Goal: Task Accomplishment & Management: Contribute content

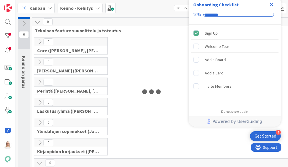
click at [273, 3] on icon "Close Checklist" at bounding box center [272, 5] width 4 height 4
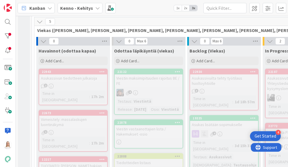
scroll to position [141, 0]
click at [149, 70] on div "22122" at bounding box center [149, 72] width 65 height 4
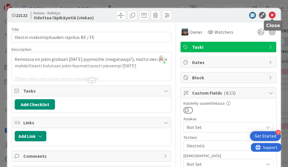
click at [272, 15] on icon at bounding box center [272, 15] width 7 height 7
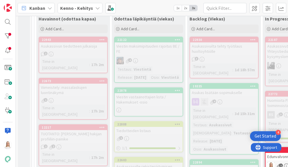
scroll to position [174, 0]
click at [146, 92] on div "22878" at bounding box center [149, 90] width 65 height 4
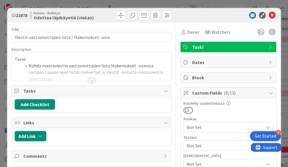
click at [91, 80] on div at bounding box center [92, 80] width 6 height 5
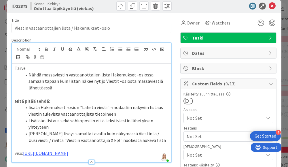
scroll to position [6, 0]
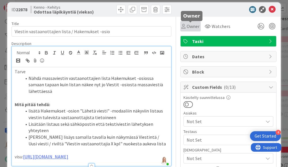
click at [191, 25] on span "Owner" at bounding box center [193, 26] width 13 height 7
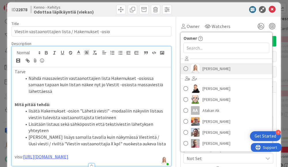
click at [206, 72] on span "[PERSON_NAME]" at bounding box center [217, 68] width 28 height 9
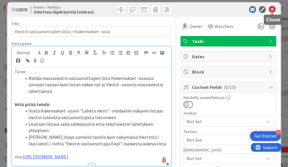
click at [272, 7] on icon at bounding box center [272, 9] width 7 height 7
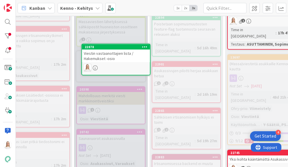
drag, startPoint x: 147, startPoint y: 96, endPoint x: 160, endPoint y: 96, distance: 13.0
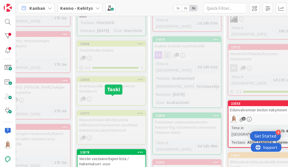
scroll to position [279, 37]
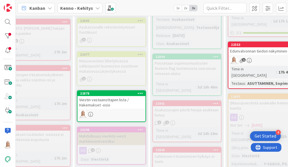
click at [121, 96] on div "22878" at bounding box center [112, 93] width 68 height 5
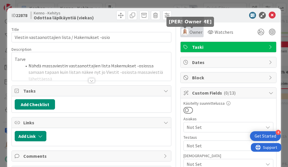
click at [187, 31] on img at bounding box center [185, 32] width 7 height 7
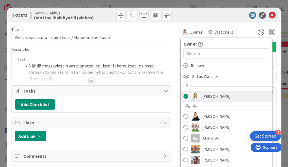
click at [185, 95] on span at bounding box center [186, 96] width 5 height 9
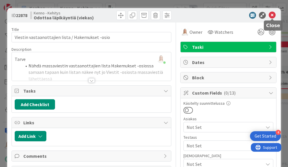
click at [274, 15] on icon at bounding box center [272, 15] width 7 height 7
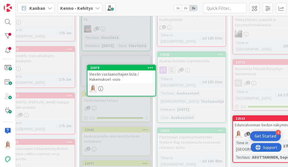
drag, startPoint x: 115, startPoint y: 150, endPoint x: 115, endPoint y: 141, distance: 9.2
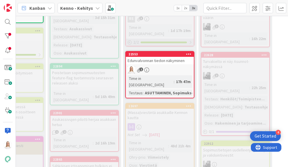
scroll to position [270, 140]
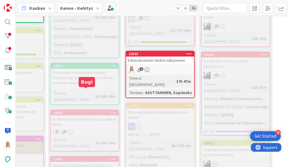
click at [83, 111] on div "22901" at bounding box center [85, 113] width 65 height 4
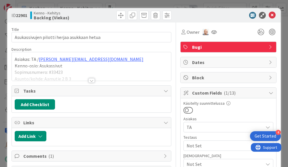
click at [92, 81] on div at bounding box center [92, 80] width 6 height 5
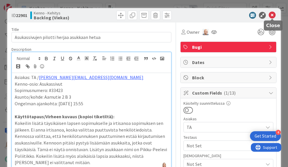
click at [271, 16] on icon at bounding box center [272, 15] width 7 height 7
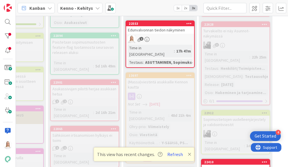
scroll to position [301, 140]
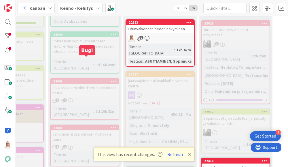
click at [92, 79] on div "22901" at bounding box center [85, 81] width 65 height 4
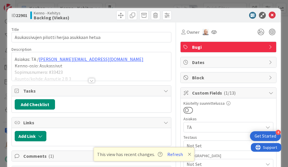
click at [91, 80] on div at bounding box center [92, 80] width 6 height 5
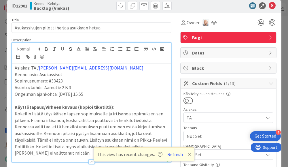
scroll to position [2, 0]
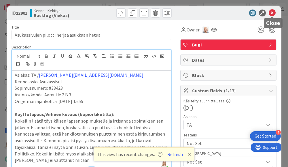
click at [273, 14] on icon at bounding box center [272, 13] width 7 height 7
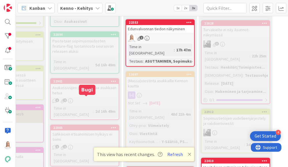
click at [89, 126] on div "22865" at bounding box center [85, 128] width 65 height 4
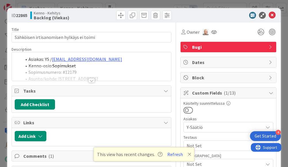
click at [90, 81] on div at bounding box center [92, 80] width 6 height 5
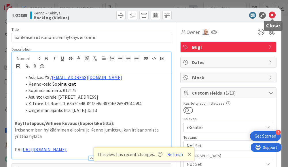
click at [272, 16] on icon at bounding box center [272, 15] width 7 height 7
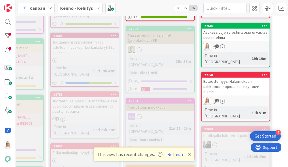
scroll to position [495, 140]
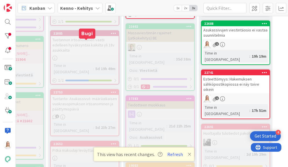
click at [83, 90] on div "22753" at bounding box center [85, 92] width 65 height 4
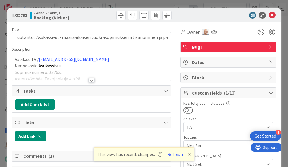
click at [91, 80] on div at bounding box center [92, 80] width 6 height 5
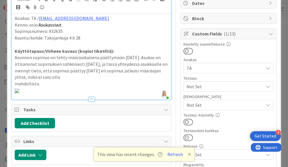
scroll to position [59, 0]
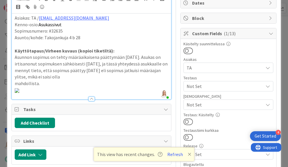
click at [188, 152] on icon at bounding box center [189, 154] width 3 height 5
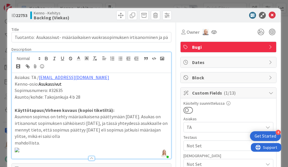
scroll to position [0, 0]
click at [272, 15] on icon at bounding box center [272, 15] width 7 height 7
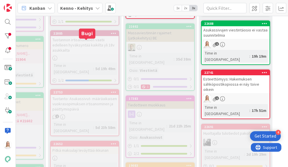
click at [82, 90] on div "22753" at bounding box center [85, 92] width 65 height 4
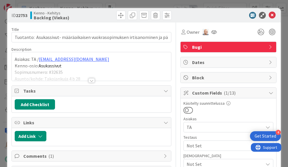
click at [90, 81] on div at bounding box center [92, 80] width 6 height 5
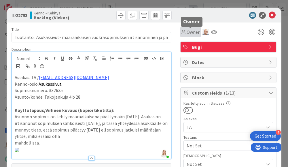
click at [190, 30] on span "Owner" at bounding box center [193, 32] width 13 height 7
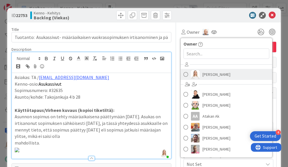
click at [214, 74] on span "[PERSON_NAME]" at bounding box center [217, 74] width 28 height 9
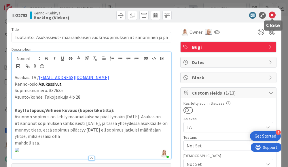
click at [272, 17] on icon at bounding box center [272, 15] width 7 height 7
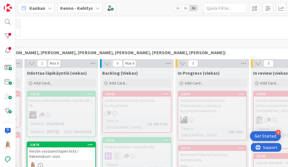
scroll to position [119, 87]
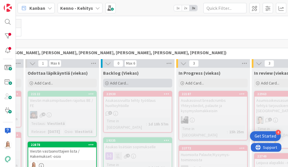
click at [114, 82] on span "Add Card..." at bounding box center [119, 82] width 18 height 5
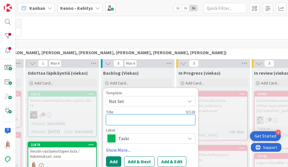
type textarea "x"
type textarea "T"
type textarea "x"
type textarea "TA"
type textarea "x"
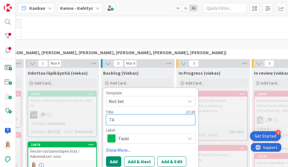
type textarea "TA:"
type textarea "x"
type textarea "TA:n"
type textarea "x"
type textarea "TA:n"
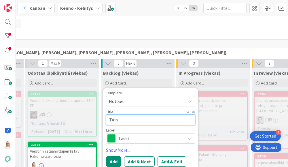
type textarea "x"
type textarea "TA:n a"
type textarea "x"
type textarea "TA:n as"
type textarea "x"
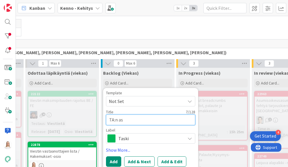
type textarea "TA:n asi"
type textarea "x"
type textarea "TA:n asia"
type textarea "x"
type textarea "TA:n asias"
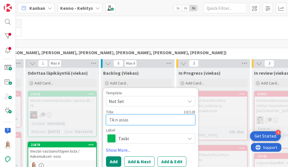
type textarea "x"
type textarea "TA:n asiask"
type textarea "x"
type textarea "TA:n asiaska"
type textarea "x"
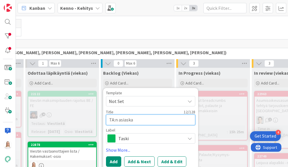
type textarea "TA:n asiask"
type textarea "x"
type textarea "TA:n asias"
type textarea "x"
type textarea "TA:n asia"
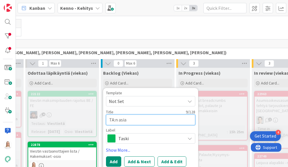
type textarea "x"
type textarea "TA:n asiak"
type textarea "x"
type textarea "TA:n asiaka"
type textarea "x"
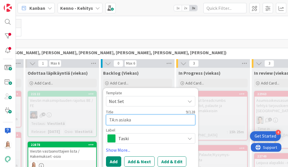
type textarea "TA:n asiakas"
type textarea "x"
type textarea "TA:n asiakass"
type textarea "x"
type textarea "TA:n asiakassä"
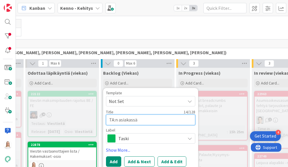
type textarea "x"
type textarea "TA:n asiakassäh"
type textarea "x"
type textarea "TA:n asiakassähö"
type textarea "x"
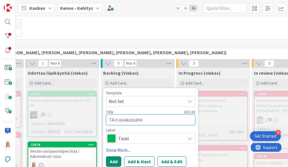
type textarea "TA:n asiakassähöp"
type textarea "x"
type textarea "TA:n asiakassähöpo"
type textarea "x"
type textarea "TA:n asiakassähöpos"
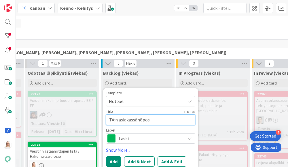
type textarea "x"
type textarea "TA:n asiakassähöpost"
type textarea "x"
type textarea "TA:n asiakassähöposti"
type textarea "x"
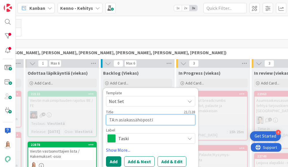
type textarea "TA:n asiakassähöpostin"
type textarea "x"
type textarea "TA:n asiakassähöpostin"
type textarea "x"
type textarea "TA:n asiakassähöpostin v"
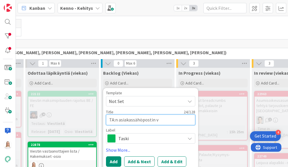
type textarea "x"
type textarea "TA:n asiakassähöpostin vä"
type textarea "x"
type textarea "TA:n asiakassähöpostin vär"
type textarea "x"
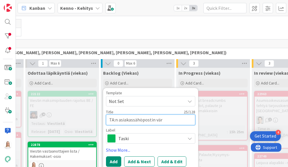
type textarea "TA:n asiakassähöpostin väri"
type textarea "x"
type textarea "TA:n asiakassähöpostin värim"
type textarea "x"
type textarea "TA:n asiakassähöpostin värima"
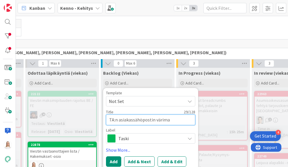
type textarea "x"
type textarea "TA:n asiakassähöpostin värimaa"
type textarea "x"
type textarea "TA:n asiakassähöpostin värimaai"
type textarea "x"
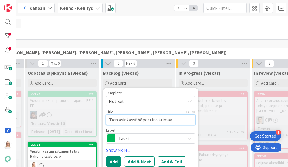
type textarea "TA:n asiakassähöpostin värimaail"
type textarea "x"
type textarea "TA:n asiakassähöpostin värimaai"
type textarea "x"
type textarea "TA:n asiakassähöpostin värimaa"
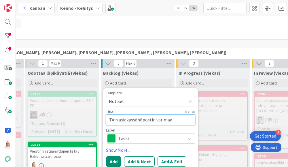
type textarea "x"
type textarea "TA:n asiakassähöpostin värima"
type textarea "x"
type textarea "TA:n asiakassähöpostin värim"
type textarea "x"
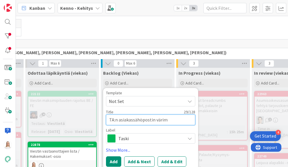
type textarea "TA:n asiakassähöpostin väri"
type textarea "x"
type textarea "TA:n asiakassähöpostin vär"
type textarea "x"
type textarea "TA:n asiakassähöpostin vä"
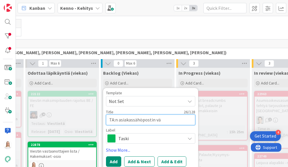
type textarea "x"
type textarea "TA:n asiakassähöpostin v"
type textarea "x"
type textarea "TA:n asiakassähöpostin"
type textarea "x"
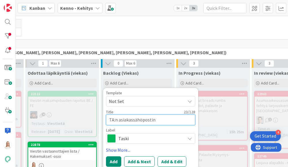
type textarea "TA:n asiakassähöpostin"
type textarea "x"
type textarea "TA:n asiakassähöposti"
type textarea "x"
type textarea "TA:n asiakassähöposti"
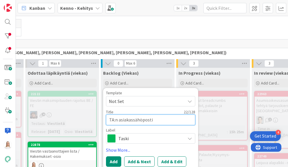
type textarea "x"
type textarea "TA:n asiakassähöposti e"
type textarea "x"
type textarea "TA:n asiakassähöposti ei"
type textarea "x"
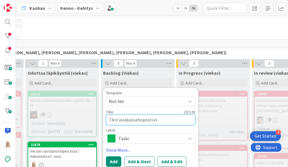
type textarea "TA:n asiakassähöposti ei"
type textarea "x"
type textarea "TA:n asiakassähöposti ei v"
type textarea "x"
type textarea "TA:n asiakassähöposti ei va"
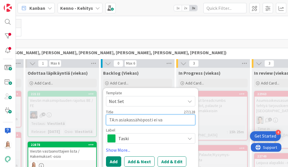
type textarea "x"
type textarea "TA:n asiakassähöposti ei vas"
type textarea "x"
type textarea "TA:n asiakassähöposti ei vast"
type textarea "x"
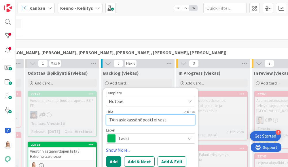
type textarea "TA:n asiakassähöposti ei vasta"
type textarea "x"
type textarea "TA:n asiakassähöposti ei vastaa"
type textarea "x"
type textarea "TA:n asiakassähöposti ei vastaa"
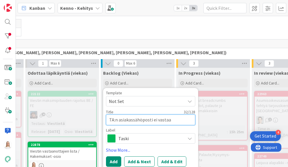
type textarea "x"
type textarea "TA:n asiakassähöposti ei vastaa l"
type textarea "x"
type textarea "TA:n asiakassähöposti ei vastaa le"
type textarea "x"
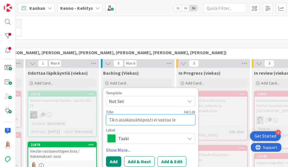
type textarea "TA:n asiakassähöposti ei vastaa lei"
type textarea "x"
type textarea "TA:n asiakassähöposti ei vastaa leis"
type textarea "x"
type textarea "TA:n asiakassähöposti ei vastaa leisk"
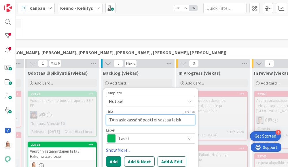
type textarea "x"
type textarea "TA:n asiakassähöposti ei vastaa leiska"
type textarea "x"
type textarea "TA:n asiakassähöposti ei vastaa leiskaa"
click at [140, 119] on textarea "TA:n asiakassähöposti ei vastaa leiskaa" at bounding box center [150, 119] width 89 height 11
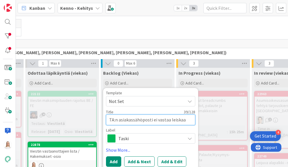
type textarea "x"
type textarea "TA:n asiakassähköposti ei vastaa leiskaa"
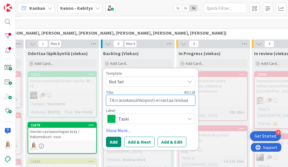
scroll to position [140, 87]
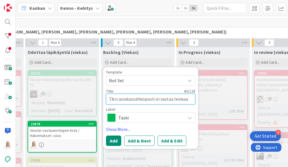
click at [185, 99] on textarea "TA:n asiakassähköposti ei vastaa leiskaa" at bounding box center [150, 99] width 89 height 11
type textarea "x"
type textarea "TA:n asiakassähköposti ei vastaa leiska"
type textarea "x"
type textarea "TA:n asiakassähköposti ei vastaa leisk"
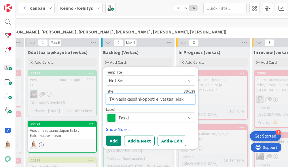
type textarea "x"
type textarea "TA:n asiakassähköposti ei vastaa leis"
type textarea "x"
type textarea "TA:n asiakassähköposti ei vastaa lei"
type textarea "x"
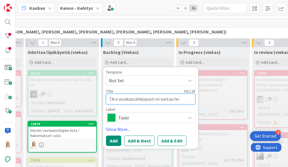
type textarea "TA:n asiakassähköposti ei vastaa le"
type textarea "x"
type textarea "TA:n asiakassähköposti ei vastaa l"
type textarea "x"
type textarea "TA:n asiakassähköposti ei vastaa"
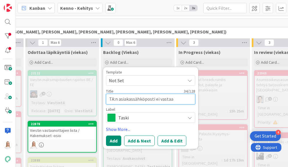
type textarea "x"
type textarea "TA:n asiakassähköposti ei vastaa"
type textarea "x"
type textarea "TA:n asiakassähköposti ei vasta"
type textarea "x"
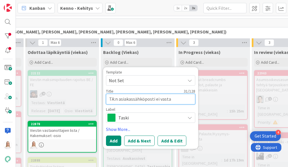
type textarea "TA:n asiakassähköposti ei vast"
type textarea "x"
type textarea "TA:n asiakassähköposti ei vas"
type textarea "x"
type textarea "TA:n asiakassähköposti ei va"
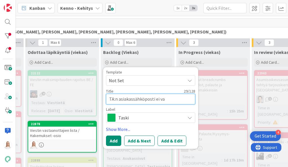
type textarea "x"
type textarea "TA:n asiakassähköposti ei v"
type textarea "x"
type textarea "TA:n asiakassähköposti ei"
type textarea "x"
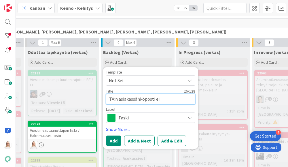
type textarea "TA:n asiakassähköposti ei"
type textarea "x"
type textarea "TA:n asiakassähköposti e"
type textarea "x"
type textarea "TA:n asiakassähköposti"
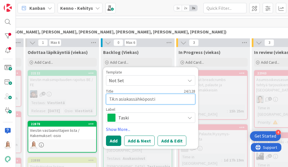
type textarea "x"
type textarea "TA:n asiakassähköposti"
type textarea "x"
type textarea "TA:n asiakassähköpostin"
type textarea "x"
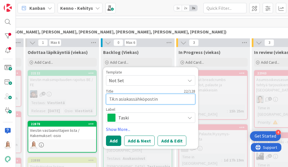
type textarea "TA:n asiakassähköpostin"
type textarea "x"
type textarea "TA:n asiakassähköpostin v"
type textarea "x"
type textarea "TA:n asiakassähköpostin vä"
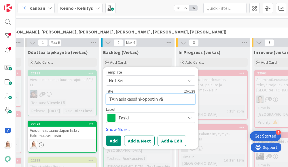
type textarea "x"
type textarea "TA:n asiakassähköpostin vär"
type textarea "x"
type textarea "TA:n asiakassähköpostin väri"
type textarea "x"
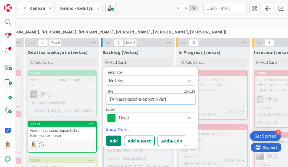
type textarea "TA:n asiakassähköpostin värim"
type textarea "x"
type textarea "TA:n asiakassähköpostin värima"
type textarea "x"
type textarea "TA:n asiakassähköpostin värimaa"
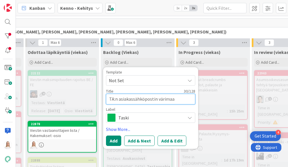
type textarea "x"
type textarea "TA:n asiakassähköpostin värimaai"
type textarea "x"
type textarea "TA:n asiakassähköpostin värimaail"
type textarea "x"
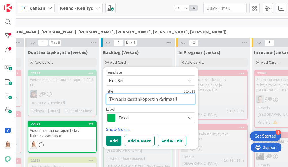
type textarea "TA:n asiakassähköpostin värimaaila"
type textarea "x"
type textarea "TA:n asiakassähköpostin värimaailam"
type textarea "x"
type textarea "TA:n asiakassähköpostin värimaailam"
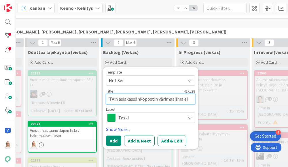
scroll to position [0, 0]
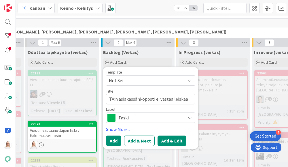
click at [164, 139] on button "Add & Edit" at bounding box center [172, 141] width 29 height 10
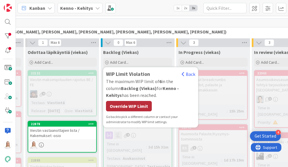
click at [138, 107] on div "Override WIP Limit" at bounding box center [129, 106] width 46 height 10
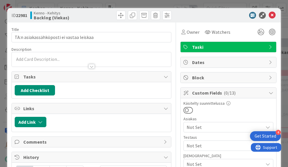
click at [91, 65] on div at bounding box center [92, 66] width 6 height 5
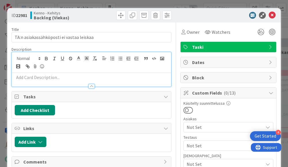
click at [70, 77] on p at bounding box center [92, 77] width 154 height 7
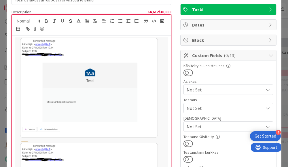
scroll to position [31, 0]
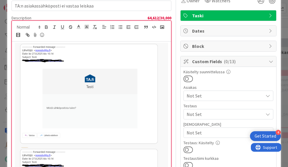
click at [14, 44] on div at bounding box center [91, 150] width 159 height 217
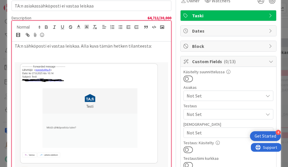
click at [21, 53] on p at bounding box center [92, 52] width 154 height 7
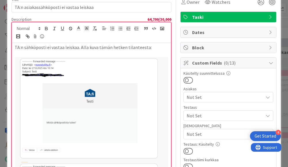
scroll to position [47, 0]
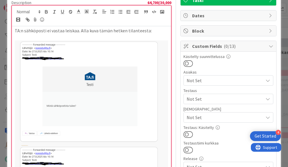
click at [104, 76] on img at bounding box center [92, 92] width 154 height 105
click at [170, 76] on div "TA:n sähköposti ei vastaa leiskaa. Alla kuva tämän hetken tilanteesta:" at bounding box center [91, 141] width 159 height 230
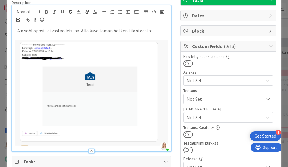
click at [149, 31] on p "TA:n sähköposti ei vastaa leiskaa. Alla kuva tämän hetken tilanteesta:" at bounding box center [92, 30] width 154 height 7
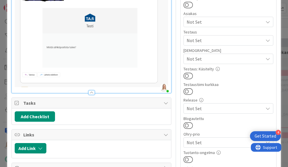
scroll to position [117, 0]
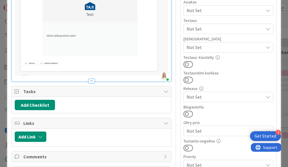
click at [170, 69] on div "TA:n sähköposti ei vastaa leiskaa. Alla kuva tämän hetken tilanteesta." at bounding box center [91, 18] width 159 height 125
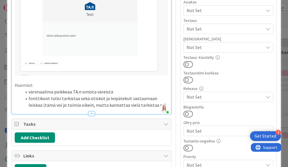
click at [93, 97] on li "fonttikoot tulisi tarkistaa sekä otiskot ja leipäteksit vastaamaan leiskaa (täm…" at bounding box center [95, 101] width 147 height 13
click at [163, 98] on li "fonttikoot tulisi tarkistaa sekä otsikot ja leipäteksit vastaamaan leiskaa (täm…" at bounding box center [95, 101] width 147 height 13
drag, startPoint x: 163, startPoint y: 98, endPoint x: 84, endPoint y: 97, distance: 78.7
click at [84, 97] on li "fonttikoot tulisi tarkistaa sekä otsikot ja leipäteksit vastaamaan leiskaa (täm…" at bounding box center [95, 101] width 147 height 13
click at [128, 99] on li "fonttikoot tulisi tarkistaa, samoin otsikot ja leipäteksit vastaamaan leiskaa (…" at bounding box center [95, 101] width 147 height 13
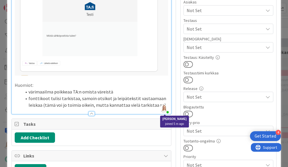
click at [160, 105] on div "Saara Lehtinen joined 5 m ago" at bounding box center [164, 109] width 8 height 8
click at [159, 104] on li "fonttikoot tulisi tarkistaa, samoin otsikot ja leipätekstit vastaamaan leiskaa …" at bounding box center [95, 101] width 147 height 13
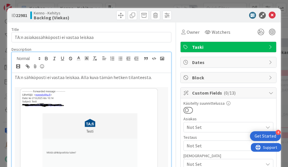
scroll to position [0, 0]
click at [150, 77] on p "TA:n sähköposti ei vastaa leiskaa. Alla kuva tämän hetken tilanteesta." at bounding box center [92, 77] width 154 height 7
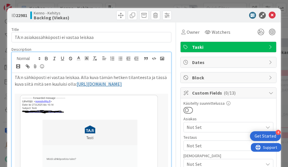
click at [23, 83] on p "TA:n sähköposti ei vastaa leiskaa. Alla kuva tämän hetken tilanteesta ja tässä …" at bounding box center [92, 80] width 154 height 13
drag, startPoint x: 26, startPoint y: 83, endPoint x: 75, endPoint y: 84, distance: 48.7
click at [75, 84] on p "TA:n sähköposti ei vastaa leiskaa. Alla kuva tämän hetken tilanteesta ja tässä …" at bounding box center [92, 80] width 154 height 13
click at [76, 84] on p "TA:n sähköposti ei vastaa leiskaa. Alla kuva tämän hetken tilanteesta ja tässä …" at bounding box center [92, 80] width 154 height 13
click at [75, 83] on p "TA:n sähköposti ei vastaa leiskaa. Alla kuva tämän hetken tilanteesta ja tässä …" at bounding box center [92, 80] width 154 height 13
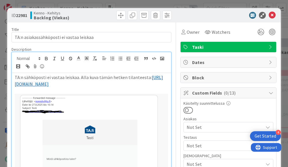
drag, startPoint x: 15, startPoint y: 82, endPoint x: 106, endPoint y: 91, distance: 91.5
click at [106, 91] on div "TA:n sähköposti ei vastaa leiskaa. Alla kuva tämän hetken tilanteesta: https://…" at bounding box center [91, 168] width 159 height 191
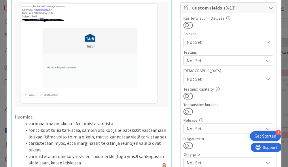
scroll to position [105, 0]
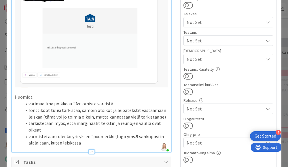
click at [27, 90] on p at bounding box center [92, 90] width 154 height 7
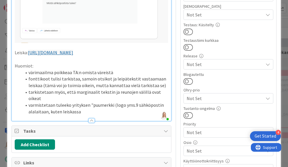
scroll to position [151, 0]
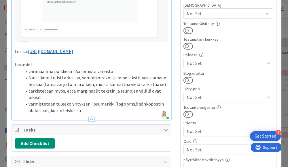
click at [111, 110] on li "varmistetaan tuleeko yrityksen "puumerkki (logo yms.9 sähköpostin alalaitaan, k…" at bounding box center [95, 107] width 147 height 13
click at [136, 109] on li "varmistetaan tuleeko yrityksen "puumerkki" (logo yms.9 sähköpostin alalaitaan, …" at bounding box center [95, 107] width 147 height 13
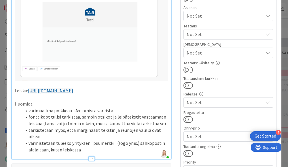
scroll to position [140, 0]
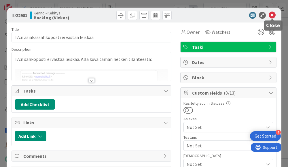
click at [274, 15] on icon at bounding box center [272, 15] width 7 height 7
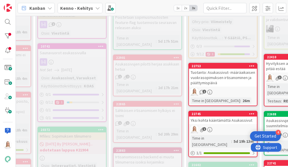
scroll to position [404, 77]
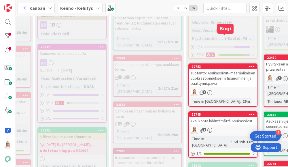
click at [232, 65] on div "22753" at bounding box center [224, 67] width 65 height 4
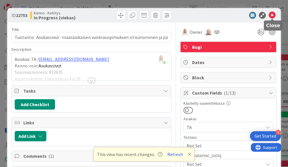
click at [274, 14] on icon at bounding box center [272, 15] width 7 height 7
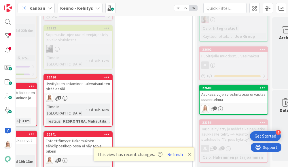
scroll to position [384, 300]
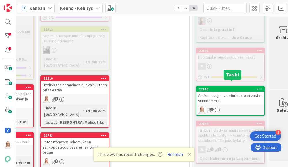
click at [226, 87] on div "22688" at bounding box center [231, 89] width 65 height 4
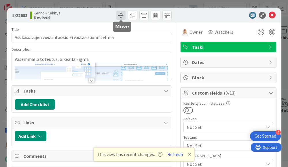
click at [120, 17] on span at bounding box center [120, 15] width 9 height 9
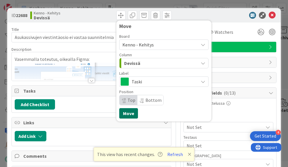
click at [128, 111] on button "Move" at bounding box center [128, 113] width 19 height 10
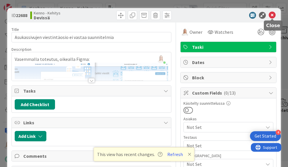
click at [273, 14] on icon at bounding box center [272, 15] width 7 height 7
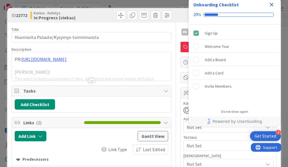
click at [273, 3] on icon "Close Checklist" at bounding box center [271, 4] width 7 height 7
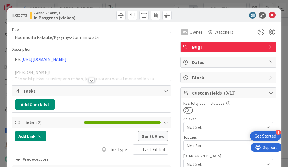
click at [89, 79] on div at bounding box center [92, 80] width 6 height 5
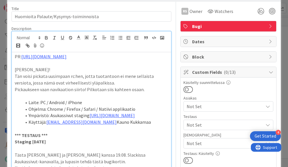
scroll to position [20, 0]
